Goal: Find specific page/section: Find specific page/section

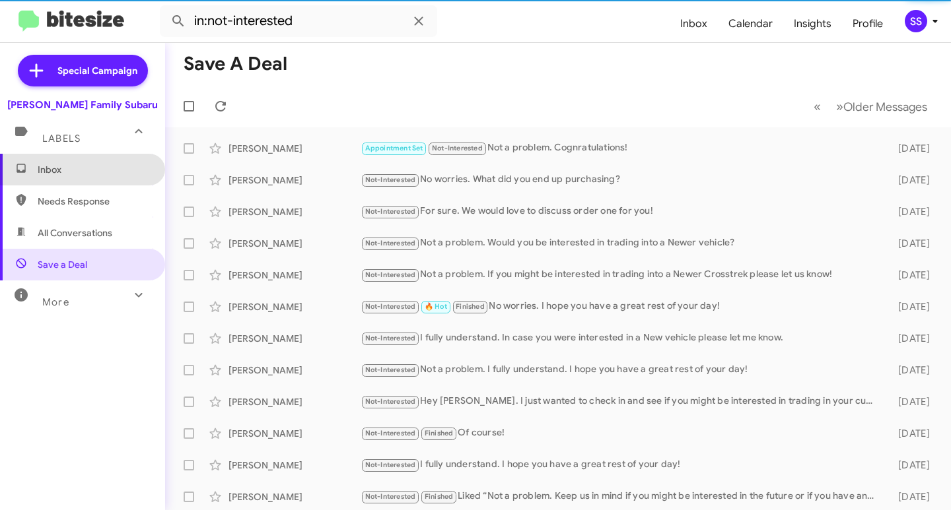
click at [88, 170] on span "Inbox" at bounding box center [94, 169] width 112 height 13
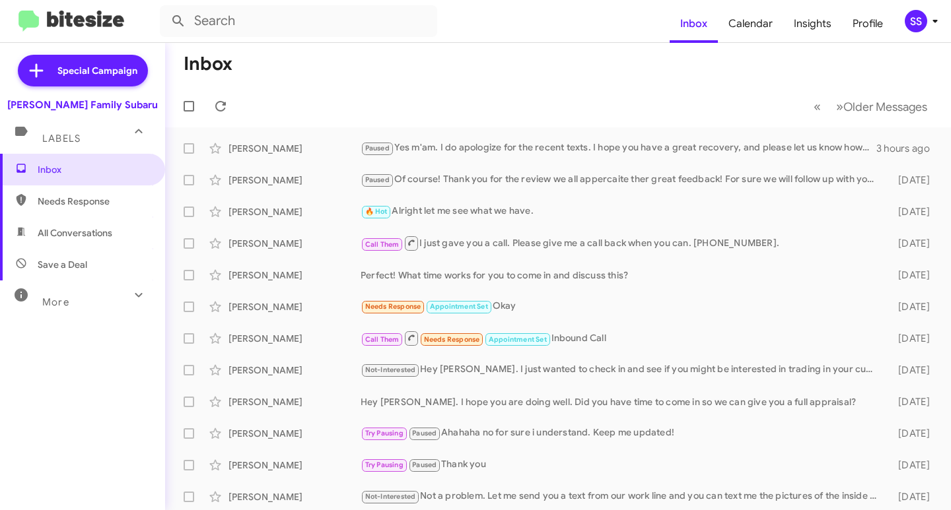
click at [111, 267] on span "Save a Deal" at bounding box center [82, 265] width 165 height 32
type input "in:not-interested"
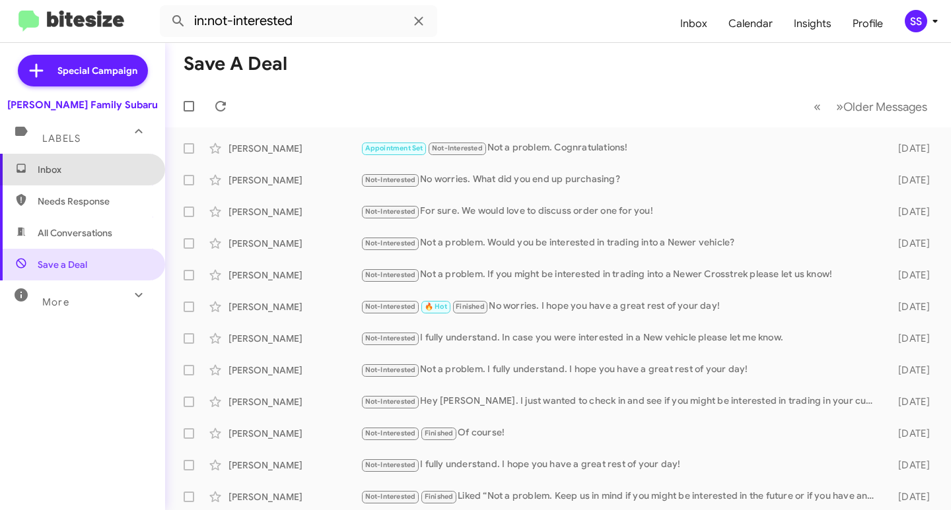
click at [92, 167] on span "Inbox" at bounding box center [94, 169] width 112 height 13
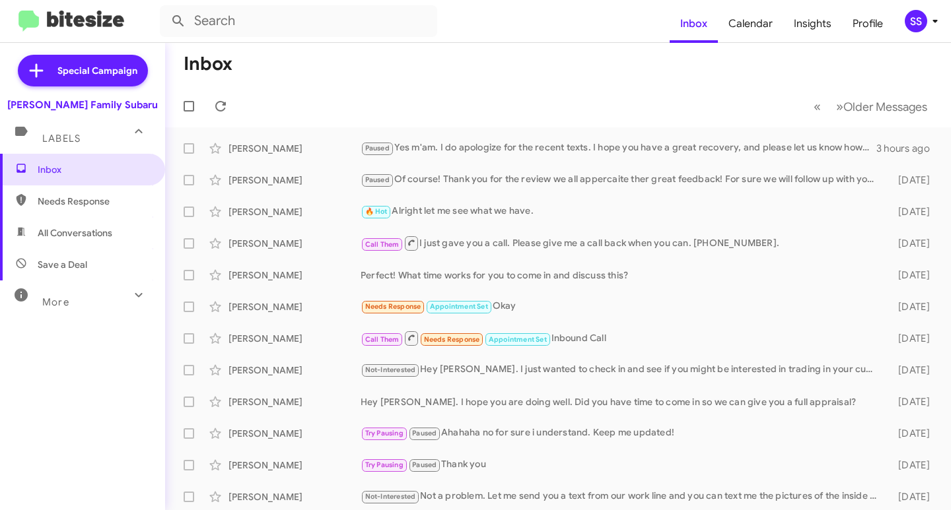
click at [87, 269] on span "Save a Deal" at bounding box center [82, 265] width 165 height 32
type input "in:not-interested"
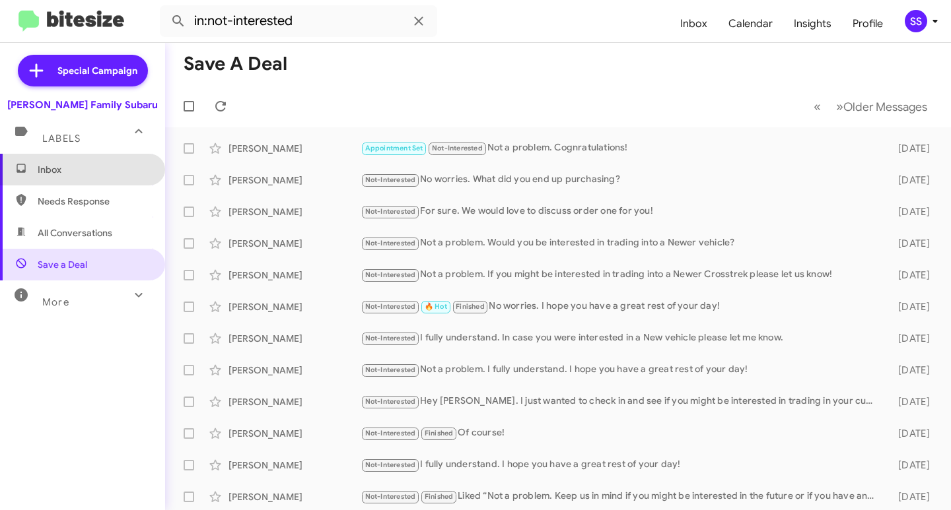
click at [100, 176] on span "Inbox" at bounding box center [82, 170] width 165 height 32
